Goal: Information Seeking & Learning: Understand process/instructions

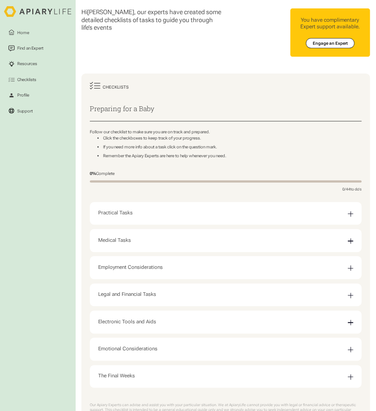
click at [115, 236] on div "Medical Tasks" at bounding box center [225, 240] width 255 height 15
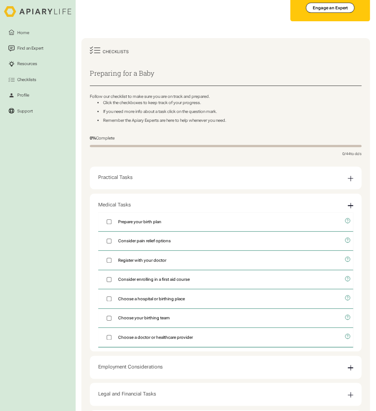
scroll to position [88, 0]
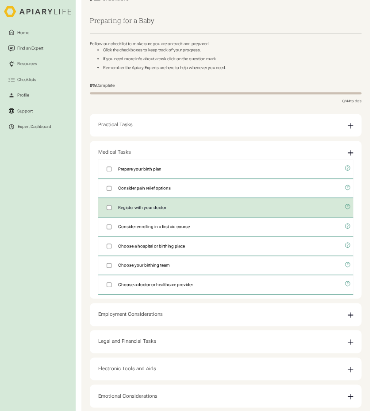
click at [156, 210] on span "Register with your doctor" at bounding box center [142, 208] width 48 height 6
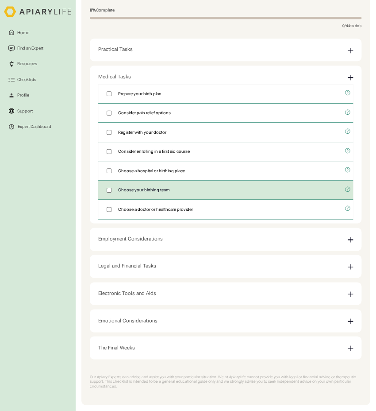
scroll to position [177, 0]
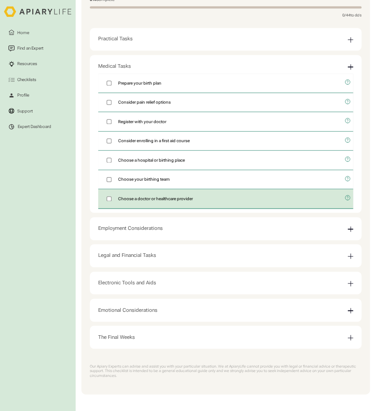
click at [348, 196] on icon "open modal" at bounding box center [348, 198] width 6 height 16
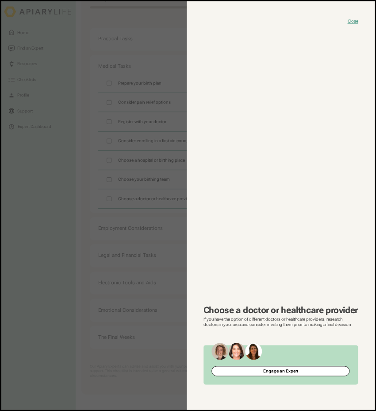
click at [347, 19] on div "Close Choose a doctor or healthcare provider If you have the option of differen…" at bounding box center [281, 205] width 188 height 408
click at [355, 22] on button "Close" at bounding box center [353, 21] width 11 height 6
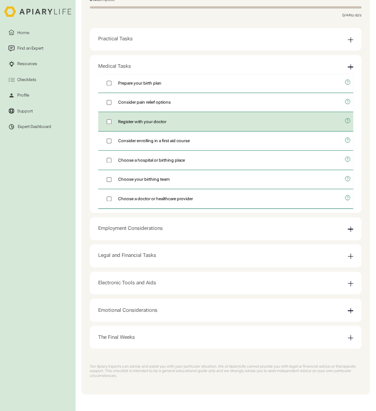
click at [346, 118] on icon "open modal" at bounding box center [348, 120] width 6 height 16
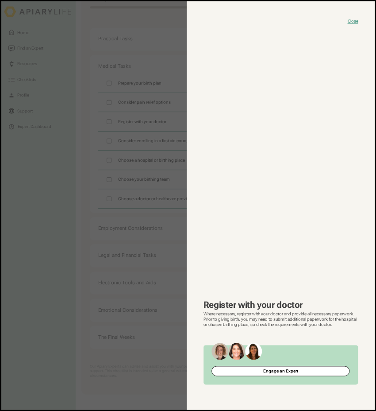
click at [289, 320] on p "Where necessary, register with your doctor and provide all necessary paperwork.…" at bounding box center [281, 318] width 155 height 15
click at [272, 319] on p "Where necessary, register with your doctor and provide all necessary paperwork.…" at bounding box center [281, 318] width 155 height 15
click at [277, 325] on p "Where necessary, register with your doctor and provide all necessary paperwork.…" at bounding box center [281, 318] width 155 height 15
click at [353, 21] on button "Close" at bounding box center [353, 21] width 11 height 6
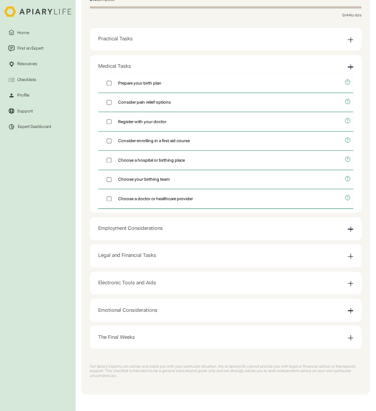
click at [124, 228] on div "Employment Considerations" at bounding box center [130, 228] width 65 height 6
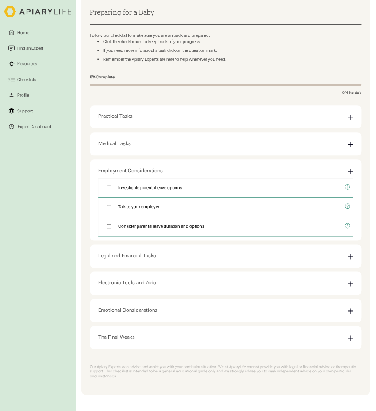
click at [118, 254] on div "Legal and Financial Tasks" at bounding box center [127, 256] width 58 height 6
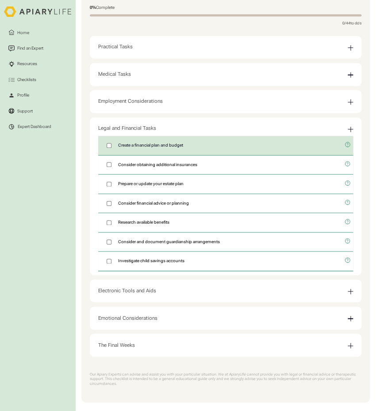
scroll to position [177, 0]
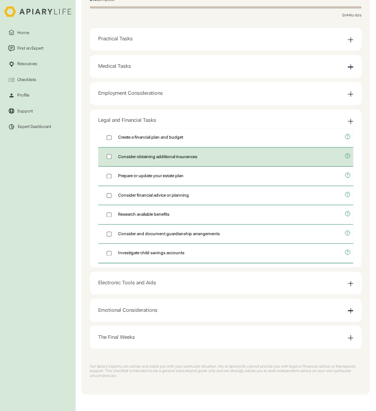
click at [347, 154] on icon "open modal" at bounding box center [348, 156] width 6 height 16
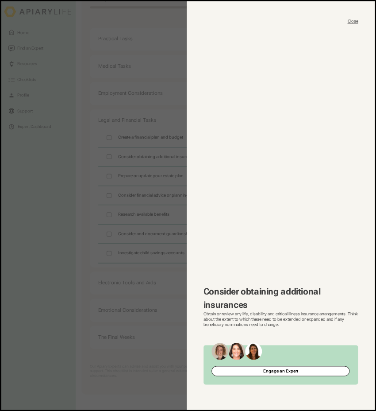
click at [355, 20] on button "Close" at bounding box center [353, 21] width 11 height 6
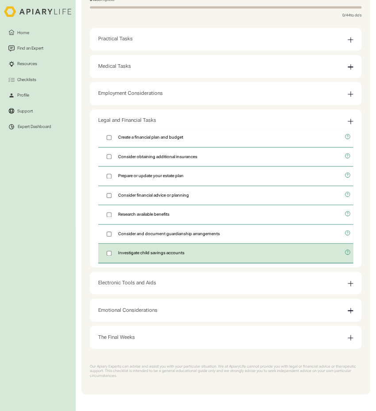
click at [348, 249] on icon "open modal" at bounding box center [348, 252] width 6 height 16
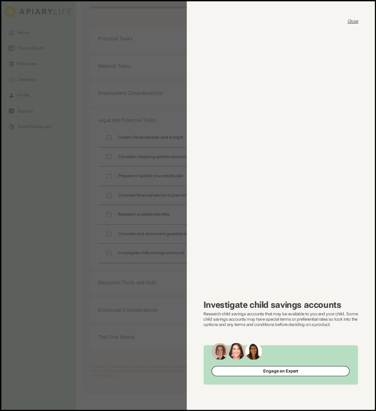
click at [350, 21] on button "Close" at bounding box center [353, 21] width 11 height 6
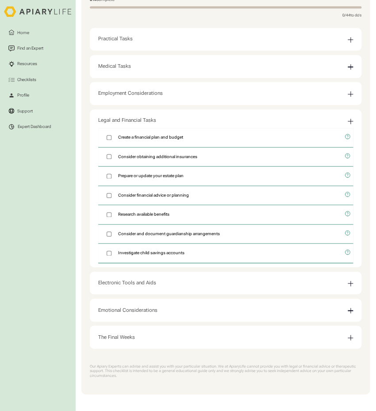
click at [138, 282] on div "Electronic Tools and Aids" at bounding box center [127, 282] width 58 height 6
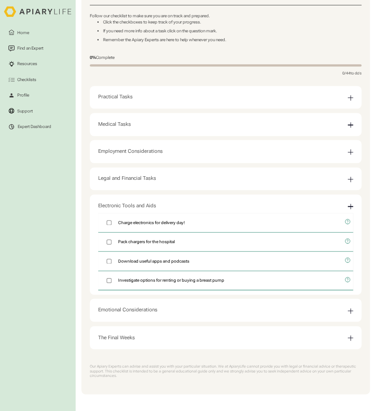
scroll to position [119, 0]
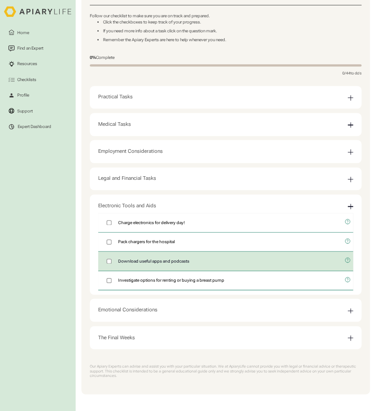
click at [137, 258] on span "Download useful apps and podcasts" at bounding box center [153, 261] width 71 height 6
click at [139, 258] on span "Download useful apps and podcasts" at bounding box center [153, 261] width 71 height 6
click at [102, 258] on label "Download useful apps and podcasts" at bounding box center [219, 261] width 243 height 19
click at [348, 259] on icon "open modal" at bounding box center [348, 260] width 6 height 16
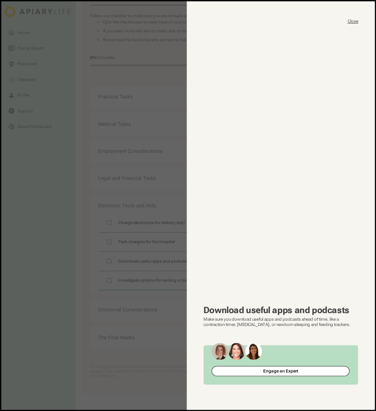
click at [349, 20] on button "Close" at bounding box center [353, 21] width 11 height 6
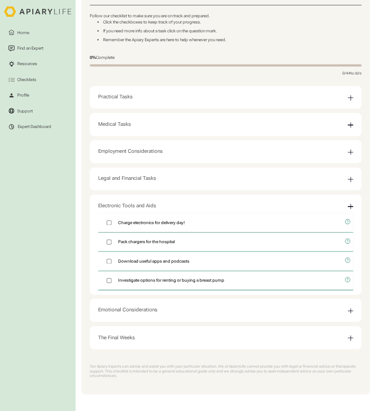
click at [149, 308] on div "Emotional Considerations" at bounding box center [127, 310] width 59 height 6
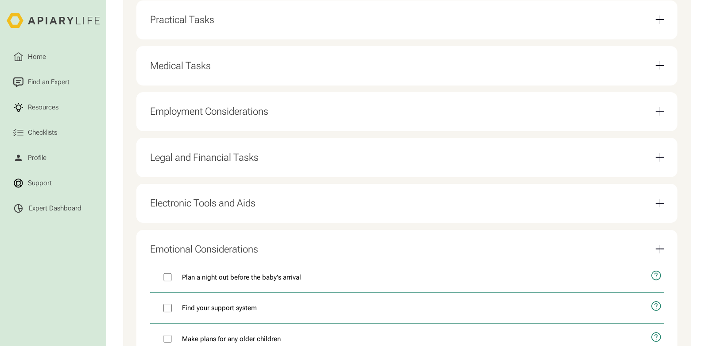
scroll to position [477, 0]
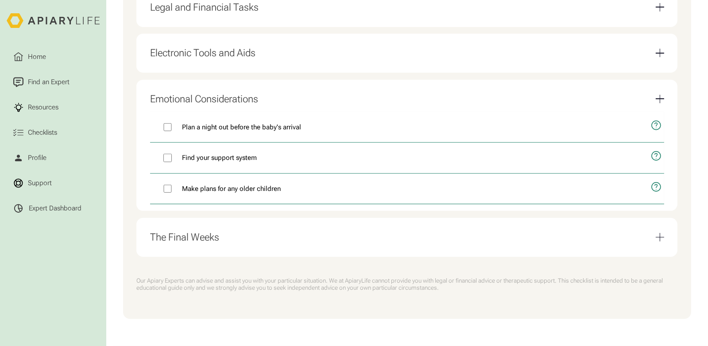
click at [194, 234] on div "The Final Weeks" at bounding box center [184, 237] width 69 height 12
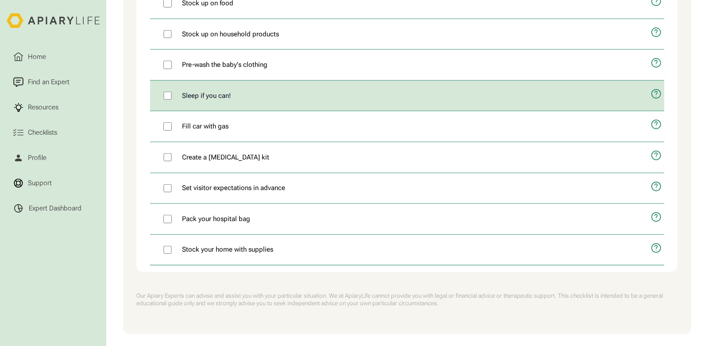
scroll to position [681, 0]
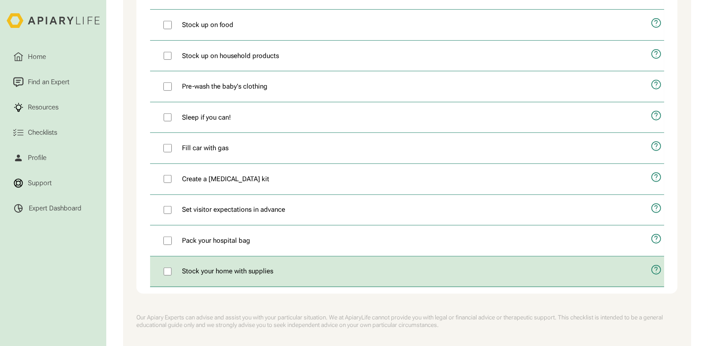
click at [376, 273] on icon "open modal" at bounding box center [656, 270] width 11 height 26
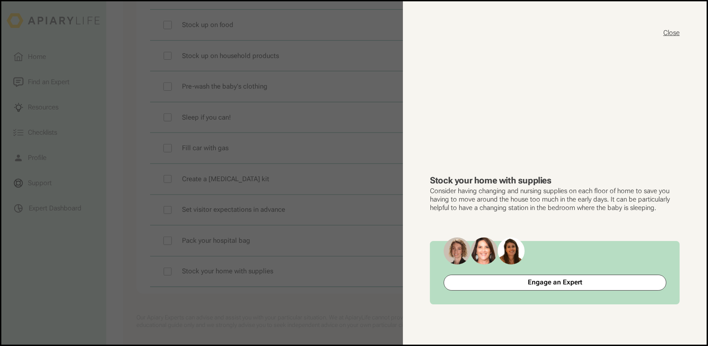
click at [376, 32] on button "Close" at bounding box center [671, 32] width 16 height 9
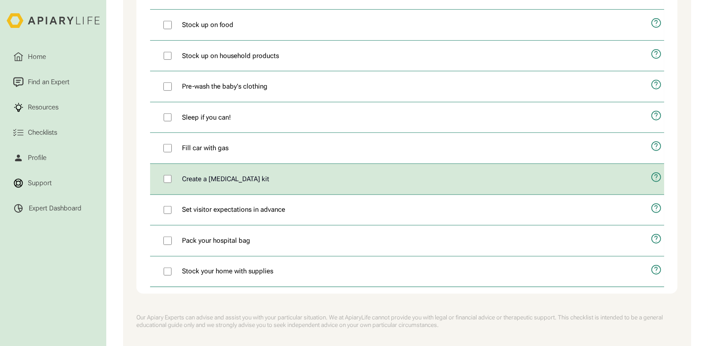
click at [199, 184] on span "Create a postpartum kit" at bounding box center [225, 179] width 87 height 10
click at [376, 184] on icon "open modal" at bounding box center [656, 177] width 11 height 26
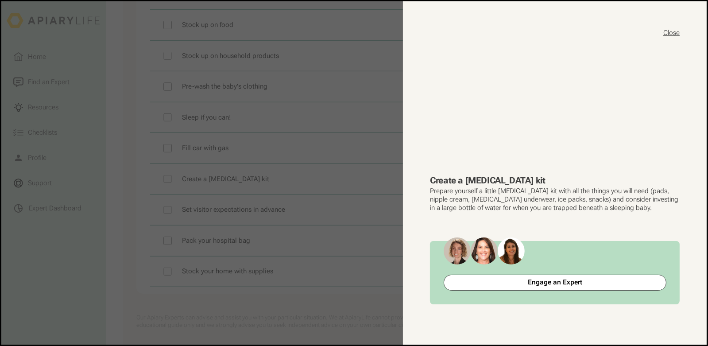
click at [376, 33] on button "Close" at bounding box center [671, 32] width 16 height 9
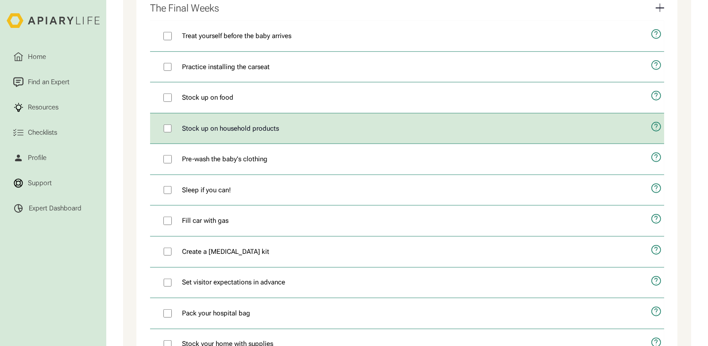
scroll to position [592, 0]
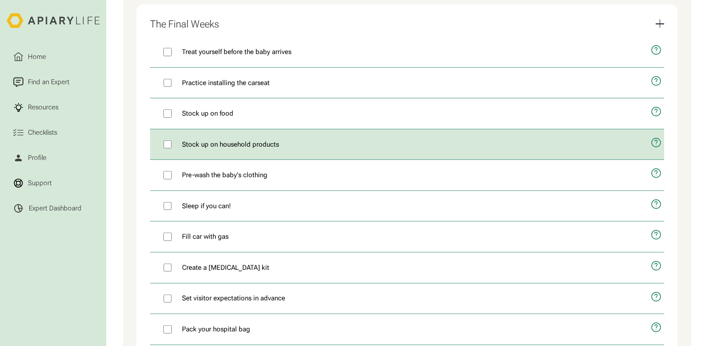
click at [376, 146] on icon "open modal" at bounding box center [656, 142] width 3 height 5
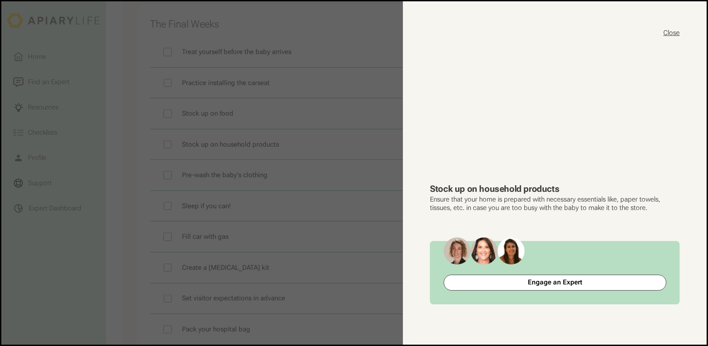
click at [376, 30] on button "Close" at bounding box center [671, 32] width 16 height 9
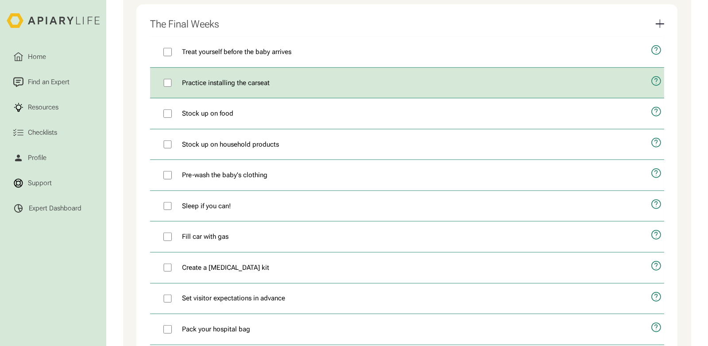
click at [376, 85] on icon "open modal" at bounding box center [656, 81] width 11 height 26
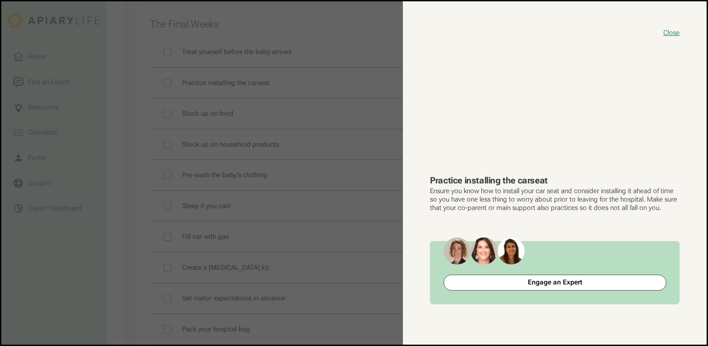
click at [376, 206] on p "Ensure you know how to install your car seat and consider installing it ahead o…" at bounding box center [555, 199] width 250 height 25
click at [376, 35] on button "Close" at bounding box center [671, 32] width 16 height 9
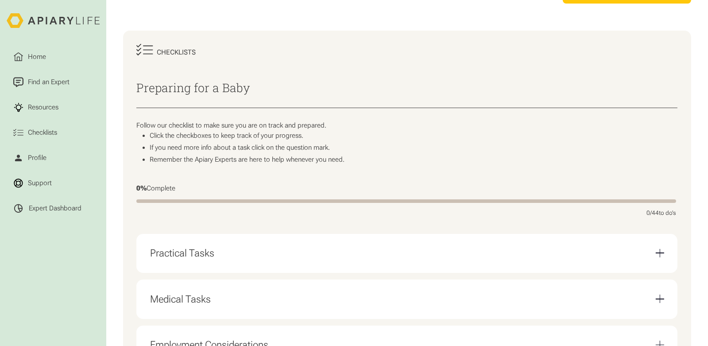
scroll to position [0, 0]
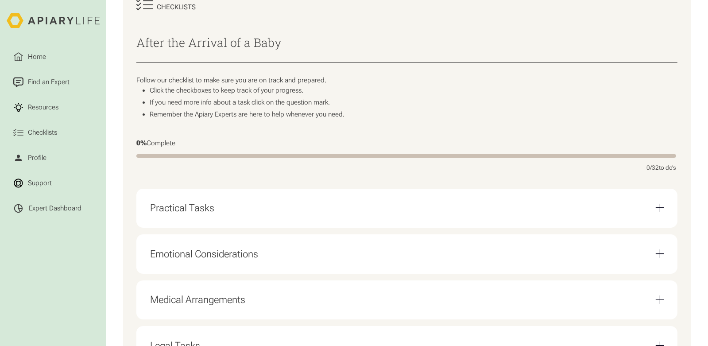
scroll to position [221, 0]
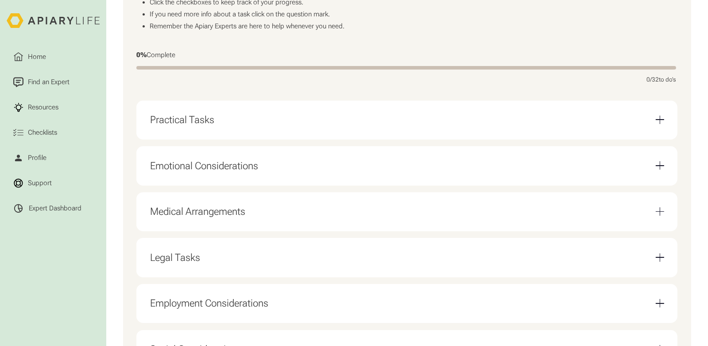
click at [157, 126] on div "Practical Tasks" at bounding box center [182, 120] width 64 height 12
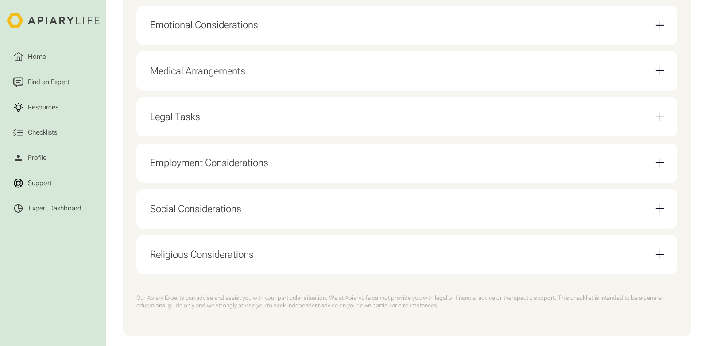
scroll to position [531, 0]
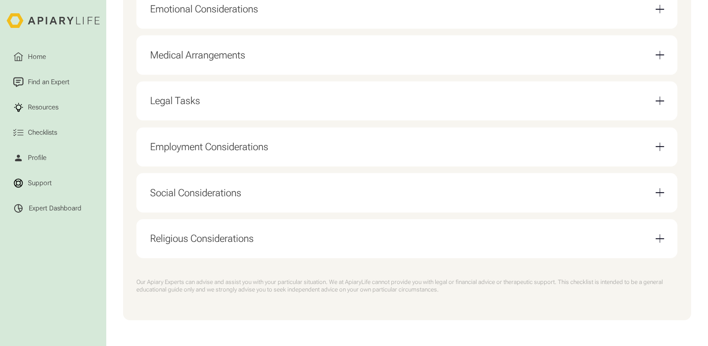
click at [186, 107] on div "Legal Tasks" at bounding box center [175, 101] width 50 height 12
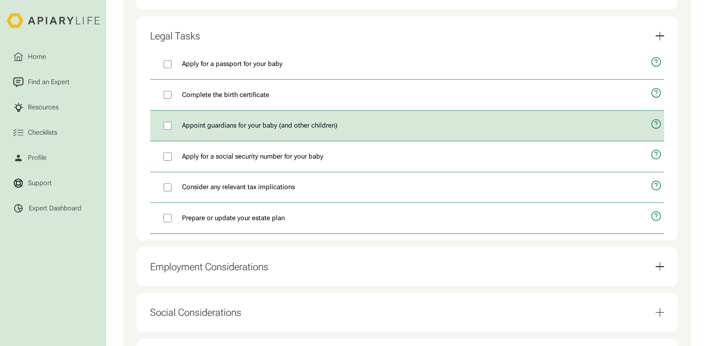
scroll to position [487, 0]
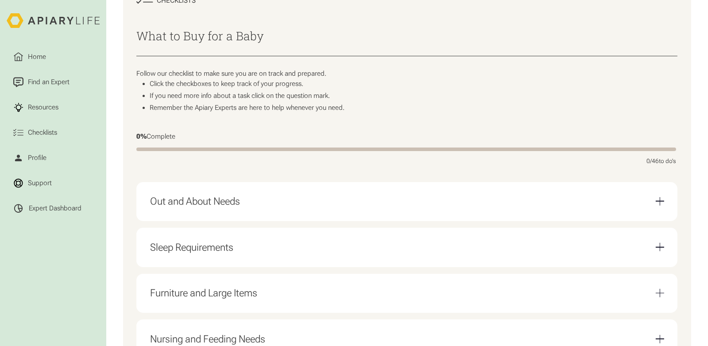
scroll to position [177, 0]
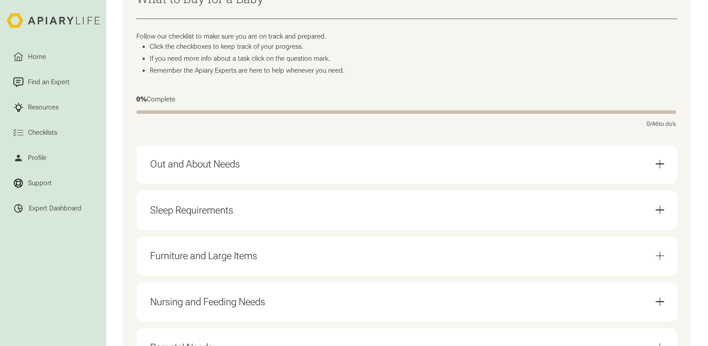
click at [181, 167] on div "Out and About Needs" at bounding box center [195, 164] width 90 height 12
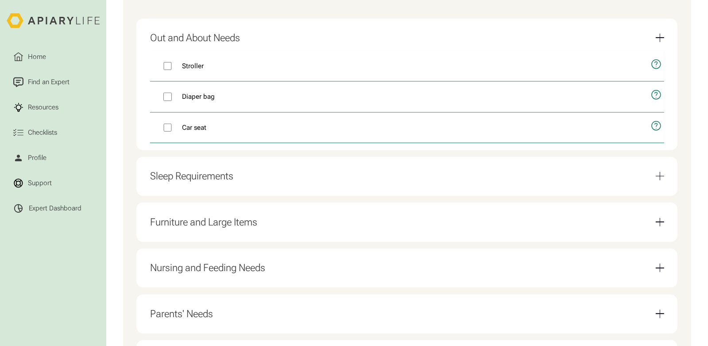
scroll to position [310, 0]
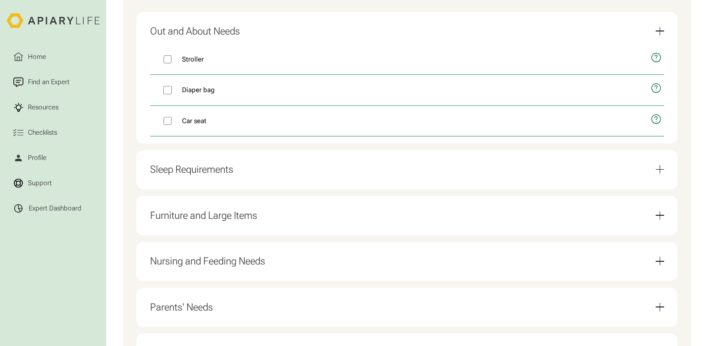
click at [181, 167] on div "Sleep Requirements" at bounding box center [191, 169] width 83 height 12
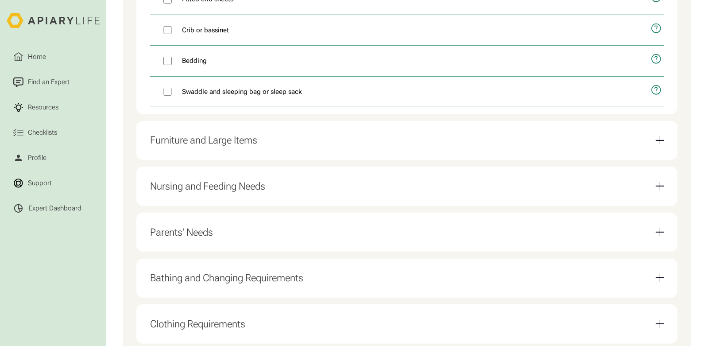
scroll to position [442, 0]
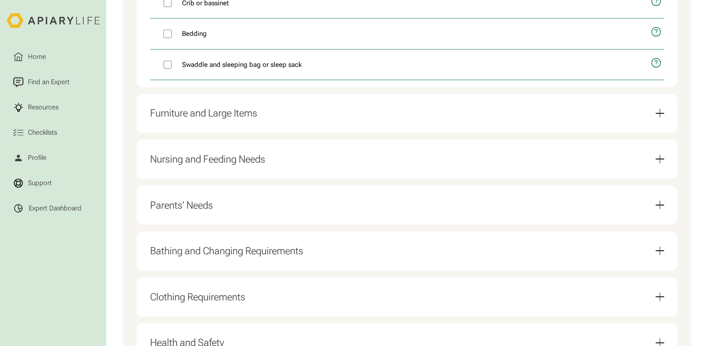
click at [197, 117] on div "Furniture and Large Items" at bounding box center [203, 113] width 107 height 12
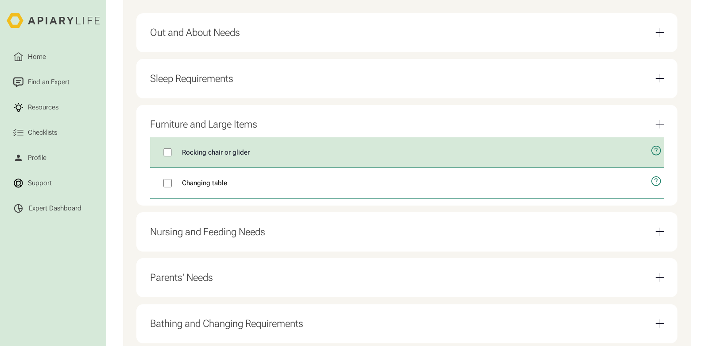
scroll to position [310, 0]
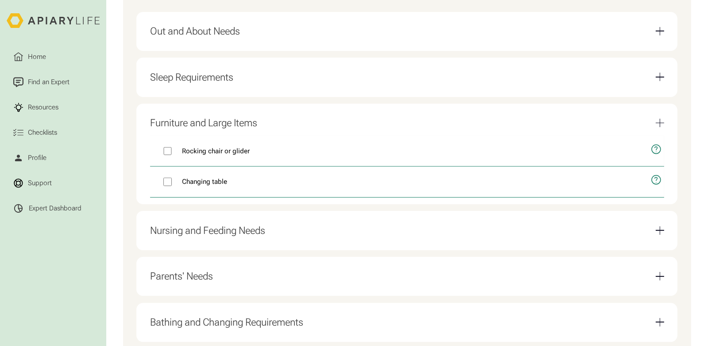
click at [199, 77] on div "Sleep Requirements" at bounding box center [191, 77] width 83 height 12
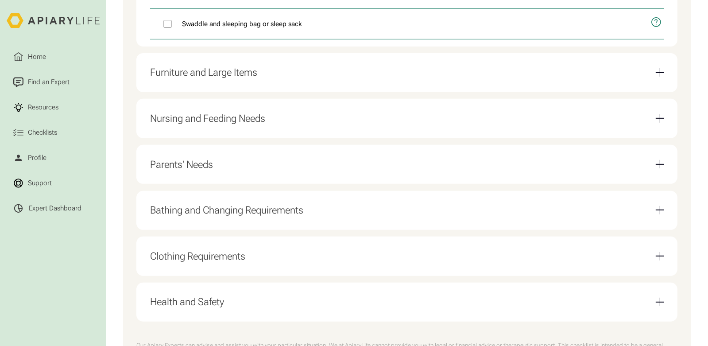
scroll to position [487, 0]
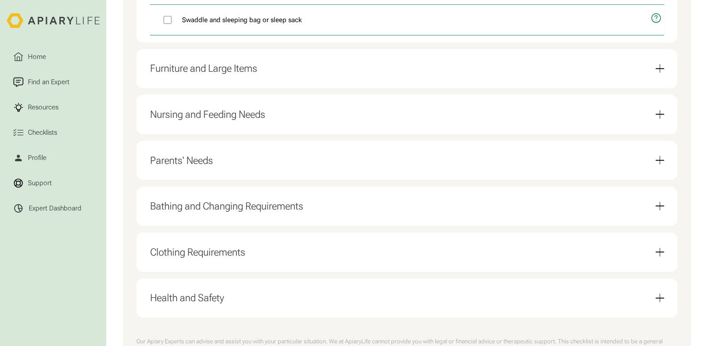
click at [209, 120] on div "Nursing and Feeding Needs" at bounding box center [207, 114] width 115 height 12
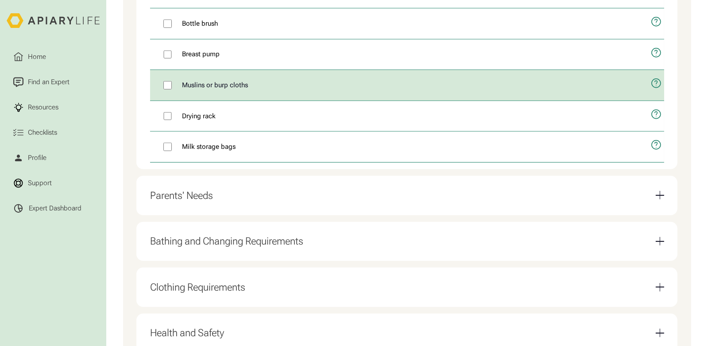
scroll to position [620, 0]
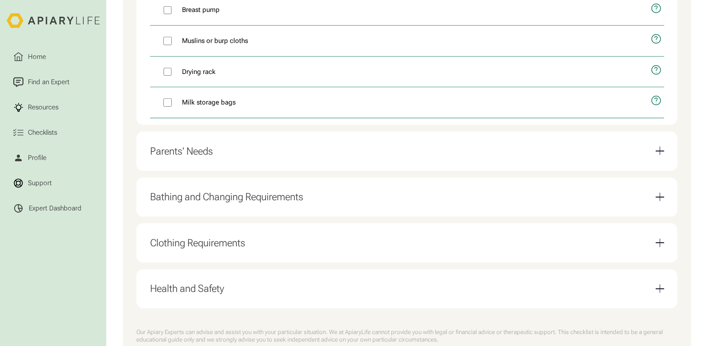
click at [204, 154] on div "Parents' Needs" at bounding box center [181, 151] width 63 height 12
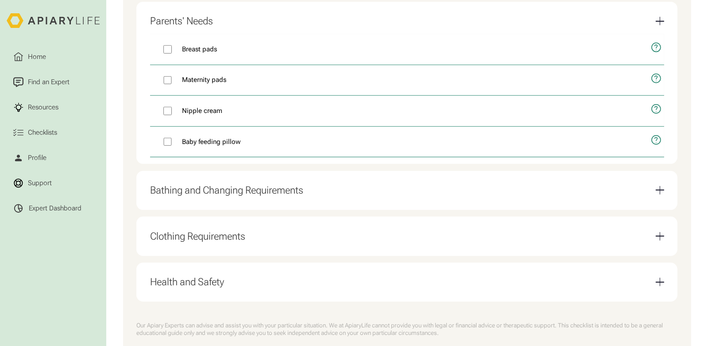
scroll to position [554, 0]
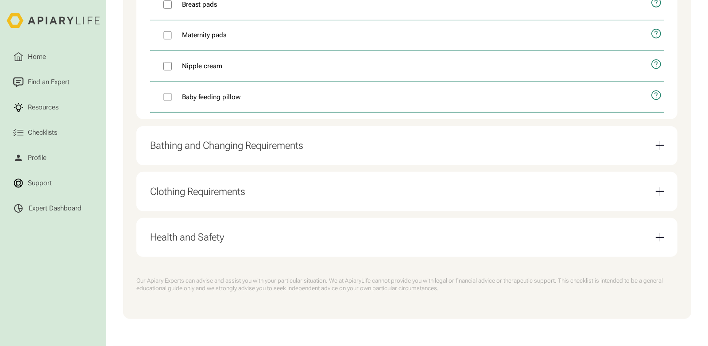
click at [206, 146] on div "Bathing and Changing Requirements" at bounding box center [226, 145] width 153 height 12
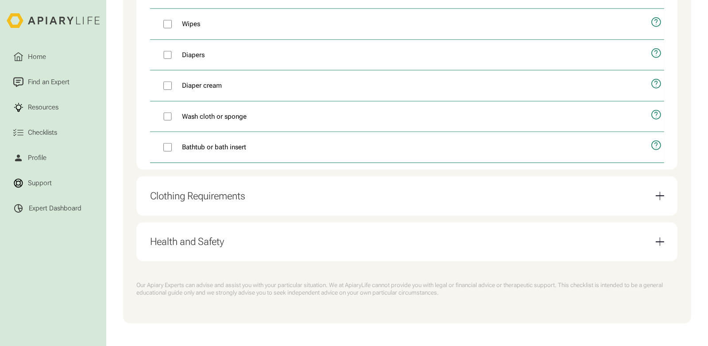
scroll to position [678, 0]
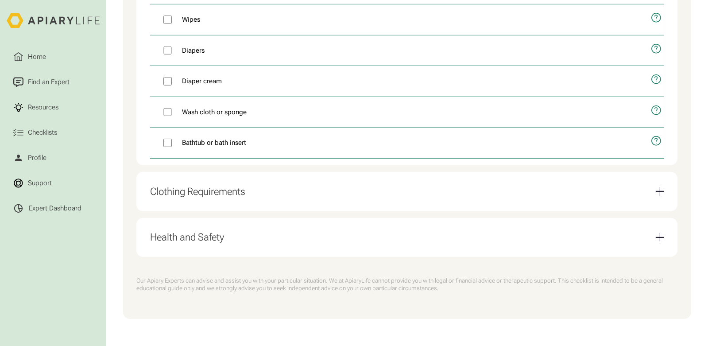
click at [187, 194] on div "Clothing Requirements" at bounding box center [197, 192] width 95 height 12
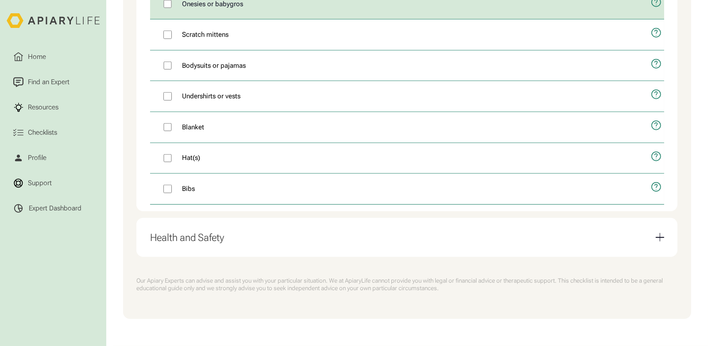
scroll to position [740, 0]
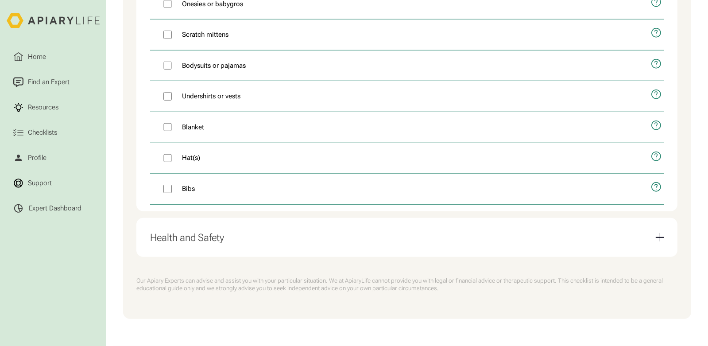
click at [191, 237] on div "Health and Safety" at bounding box center [187, 238] width 74 height 12
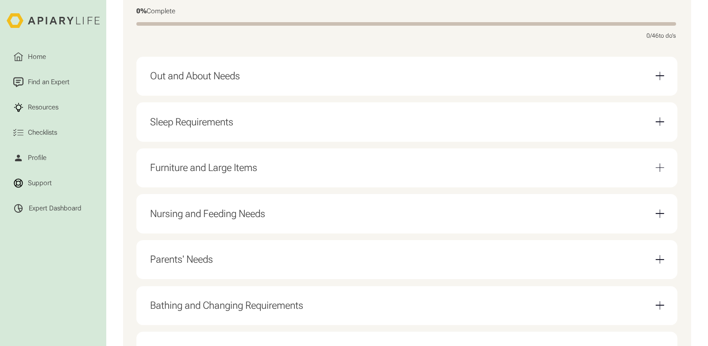
scroll to position [249, 0]
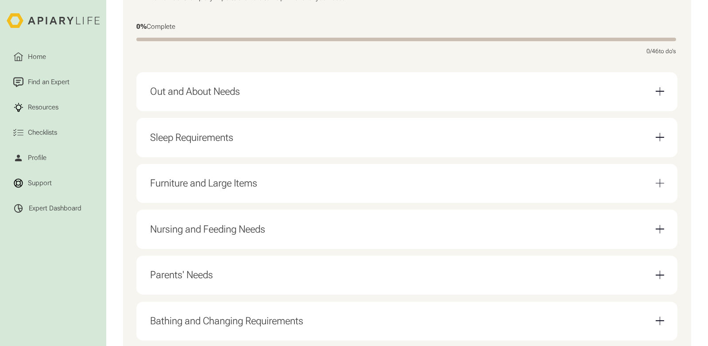
click at [170, 96] on div "Out and About Needs" at bounding box center [195, 91] width 90 height 12
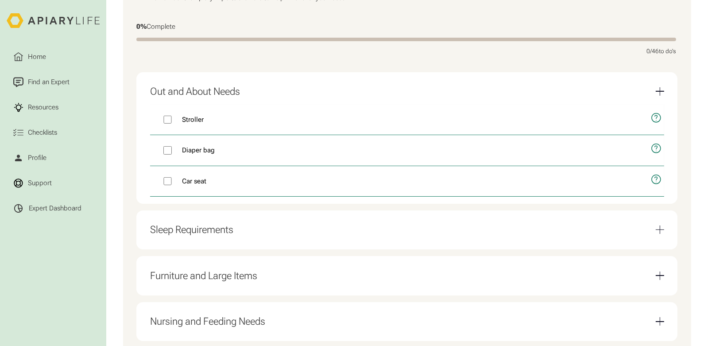
click at [184, 90] on div "Out and About Needs" at bounding box center [195, 91] width 90 height 12
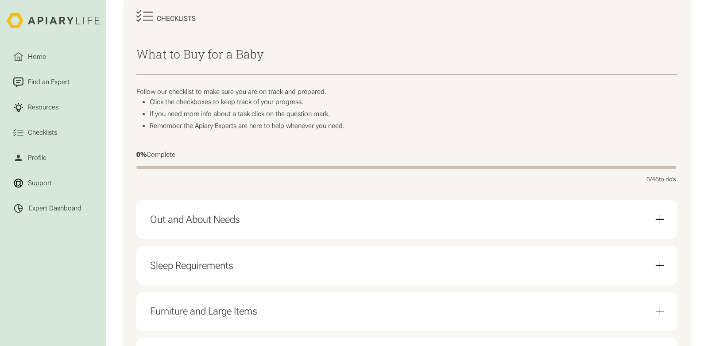
scroll to position [121, 0]
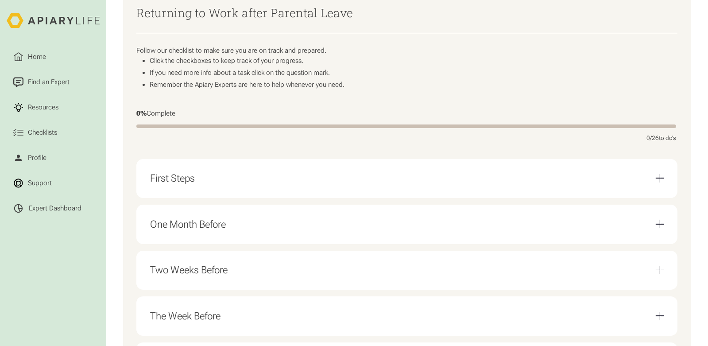
scroll to position [177, 0]
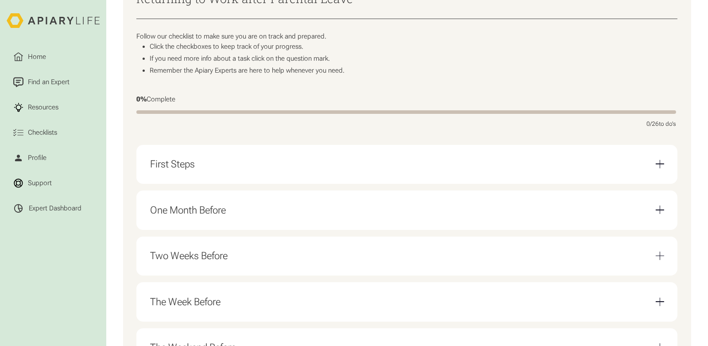
click at [165, 173] on div "First Steps" at bounding box center [407, 164] width 514 height 26
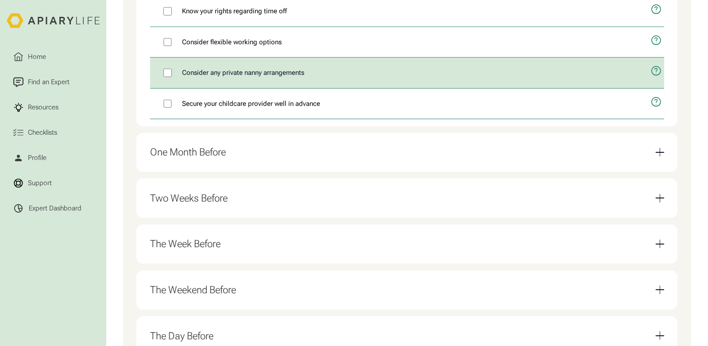
scroll to position [398, 0]
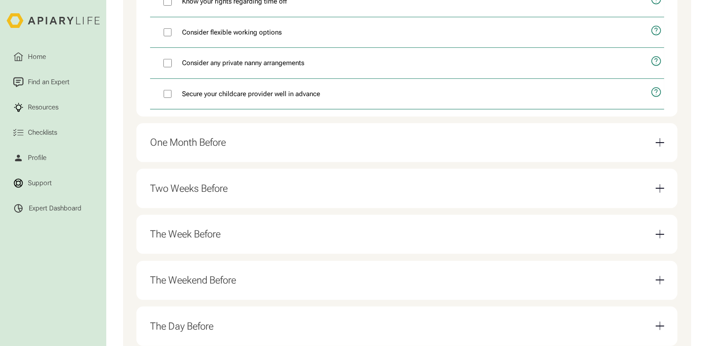
click at [177, 148] on div "One Month Before" at bounding box center [188, 142] width 76 height 12
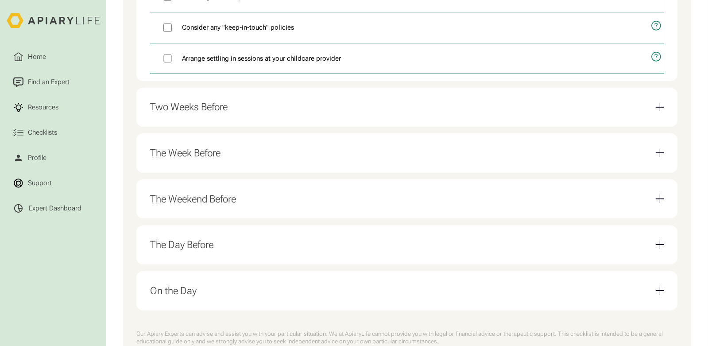
scroll to position [487, 0]
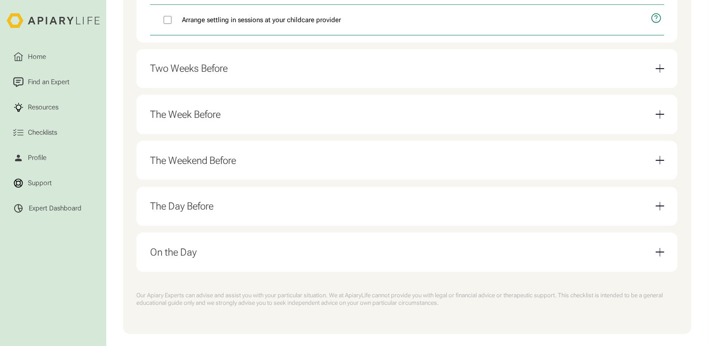
click at [213, 71] on div "Two Weeks Before" at bounding box center [188, 68] width 77 height 12
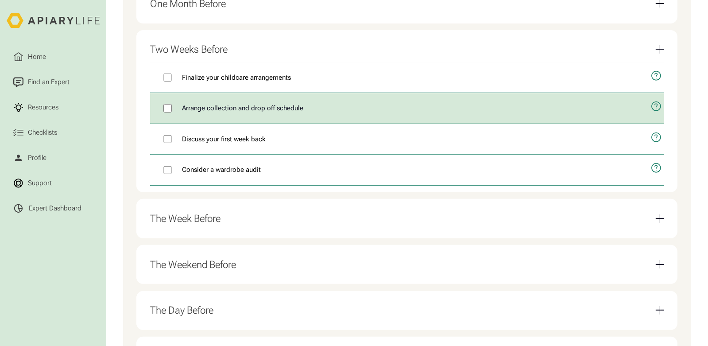
scroll to position [398, 0]
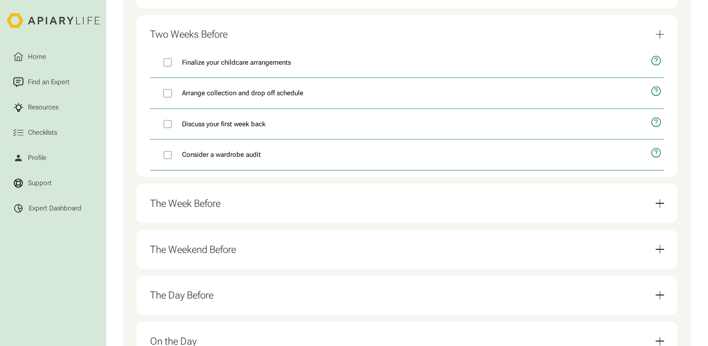
click at [196, 209] on div "The Week Before" at bounding box center [185, 203] width 70 height 12
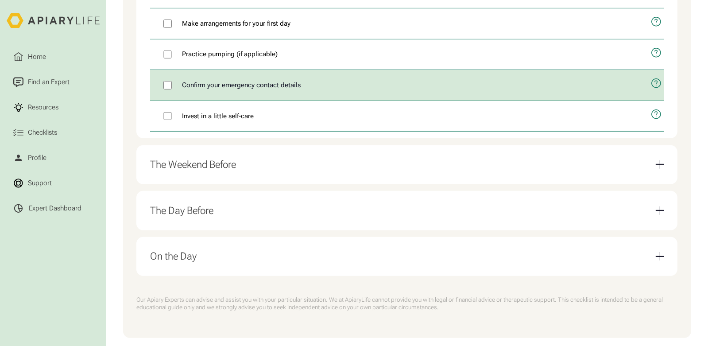
scroll to position [531, 0]
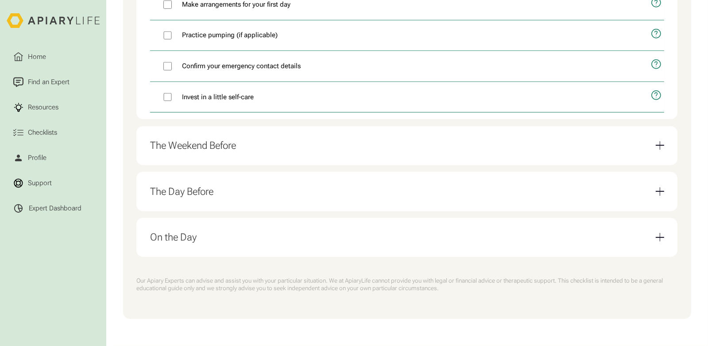
click at [200, 141] on div "The Weekend Before" at bounding box center [193, 145] width 86 height 12
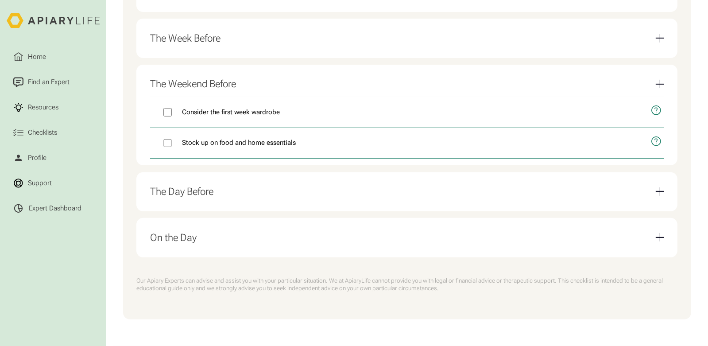
scroll to position [446, 0]
click at [194, 190] on div "The Day Before" at bounding box center [181, 192] width 63 height 12
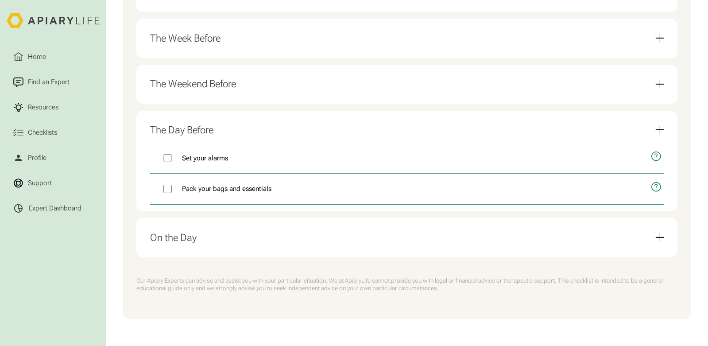
click at [173, 241] on div "On the Day" at bounding box center [173, 238] width 46 height 12
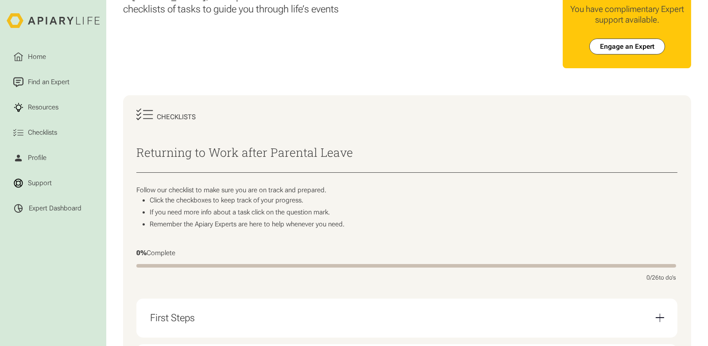
scroll to position [0, 0]
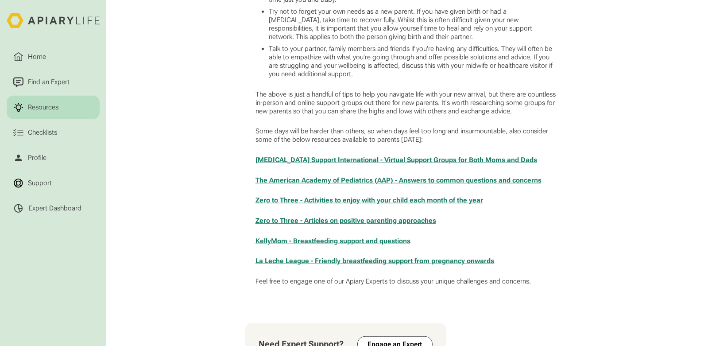
scroll to position [708, 0]
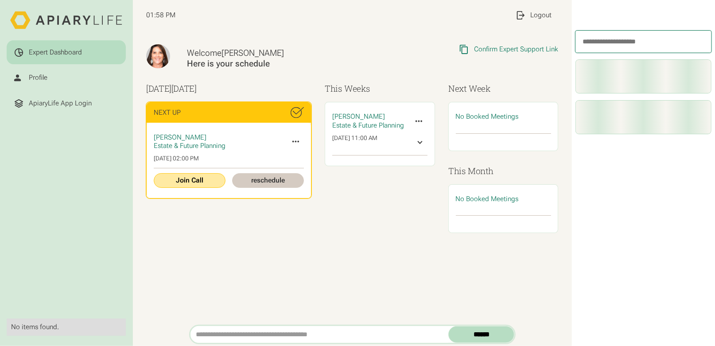
click at [187, 179] on link "Join Call" at bounding box center [190, 180] width 72 height 15
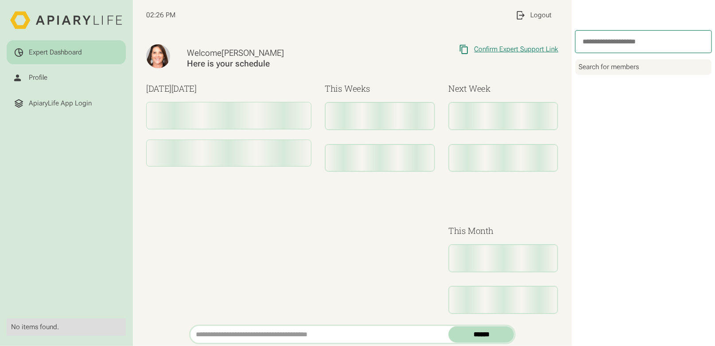
click at [492, 49] on html "Expert Dashboard Profile ApiaryLife App Login No items found. 02:26 PM My Profi…" at bounding box center [357, 173] width 715 height 346
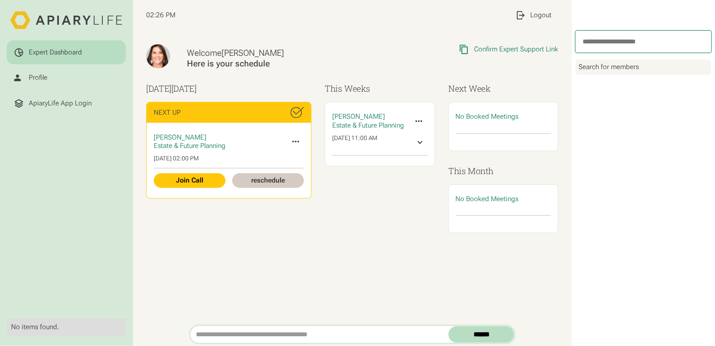
click at [410, 273] on div "Welcome [PERSON_NAME] Here is your schedule Copied Link to Clipboard Confirm Ex…" at bounding box center [352, 178] width 439 height 294
click at [501, 50] on div "Confirm Expert Support Link" at bounding box center [516, 49] width 84 height 8
